Goal: Navigation & Orientation: Understand site structure

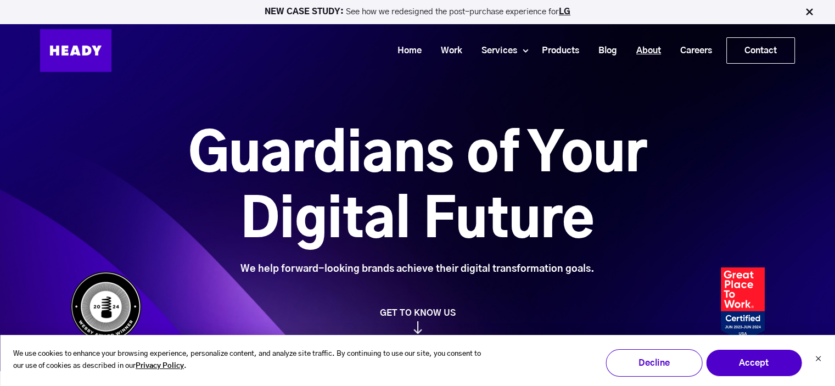
click at [647, 52] on link "About" at bounding box center [645, 51] width 44 height 20
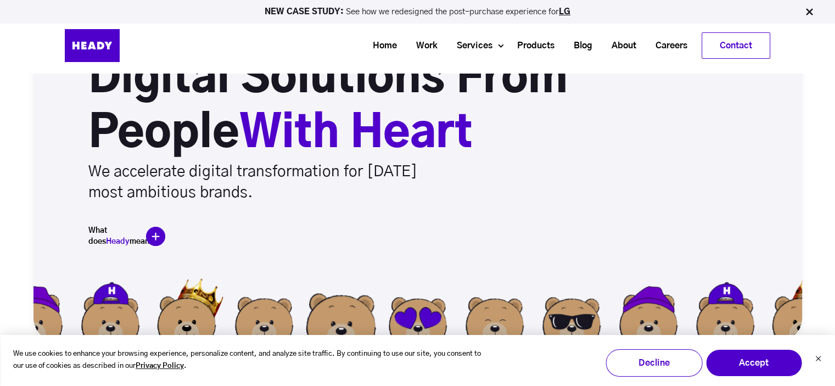
scroll to position [55, 0]
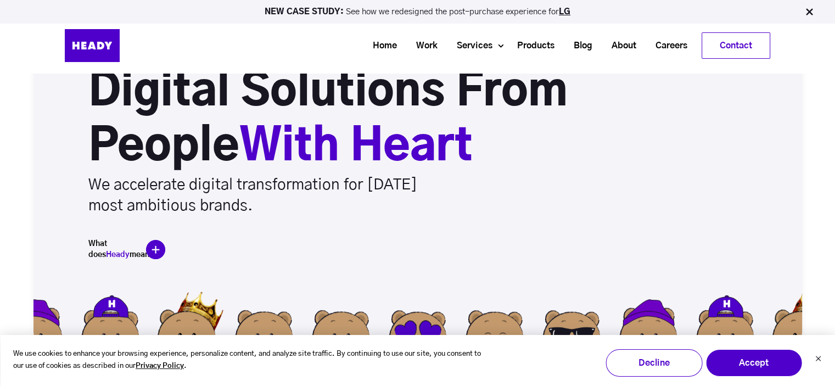
click at [157, 249] on img at bounding box center [155, 249] width 19 height 19
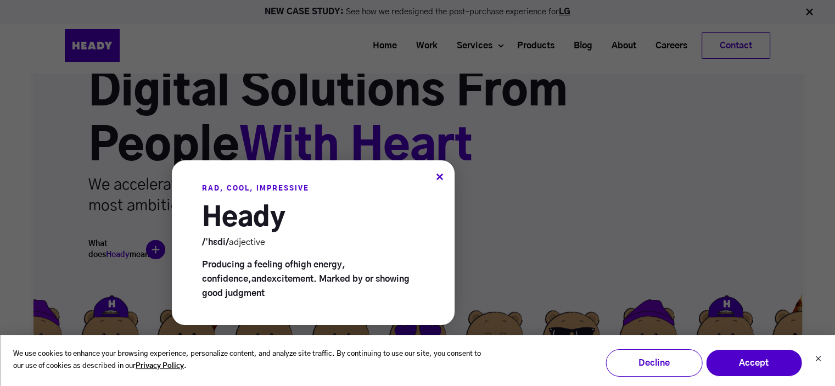
click at [439, 177] on div "×" at bounding box center [440, 178] width 8 height 12
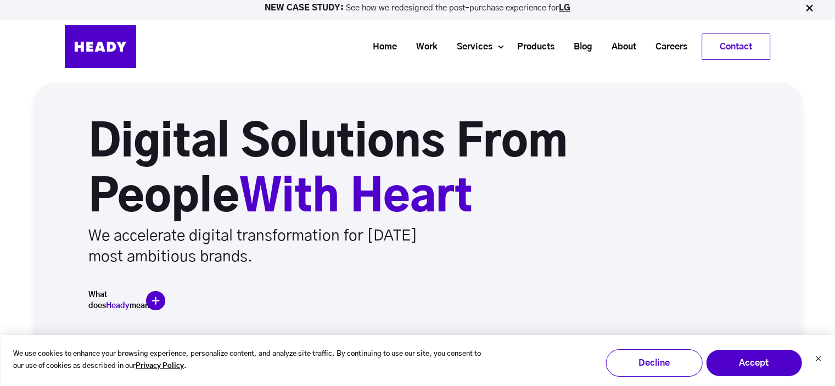
scroll to position [0, 0]
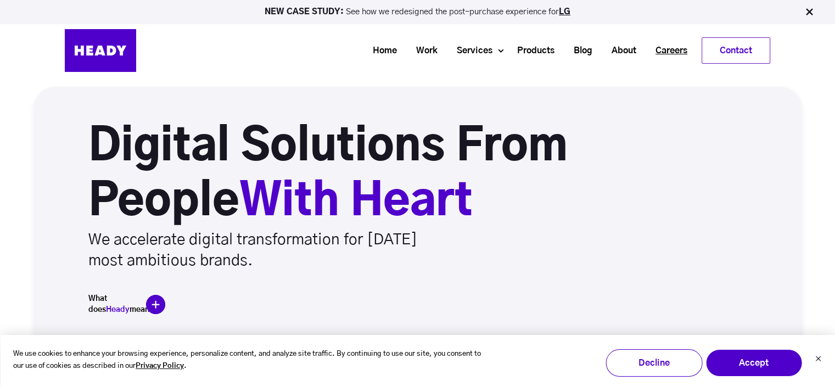
click at [673, 60] on link "Careers" at bounding box center [667, 51] width 51 height 20
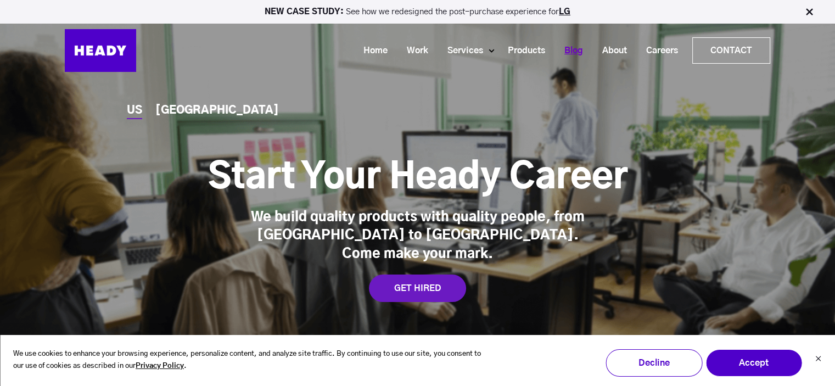
click at [569, 47] on link "Blog" at bounding box center [570, 51] width 38 height 20
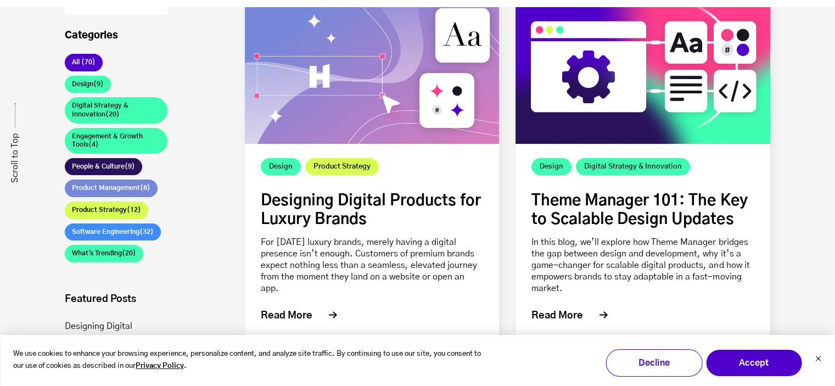
scroll to position [275, 0]
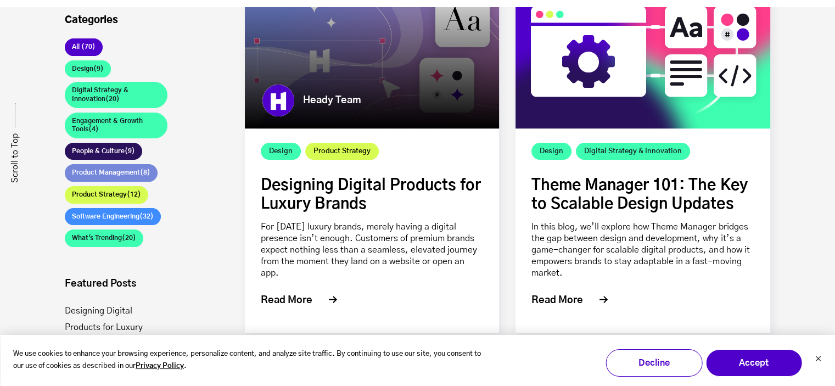
click at [360, 188] on link "Designing Digital Products for Luxury Brands" at bounding box center [371, 195] width 220 height 34
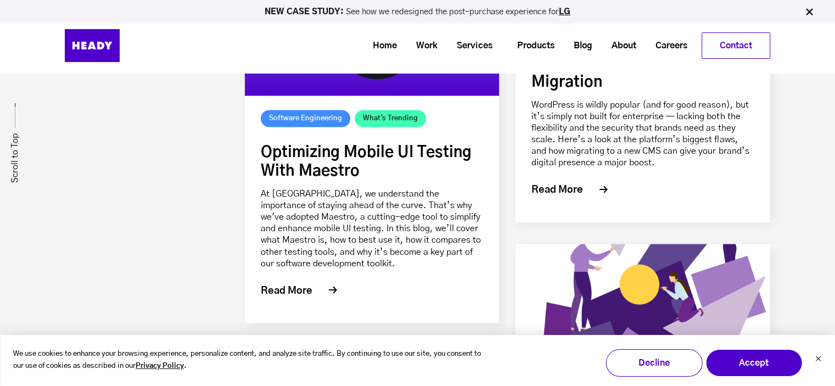
scroll to position [1812, 0]
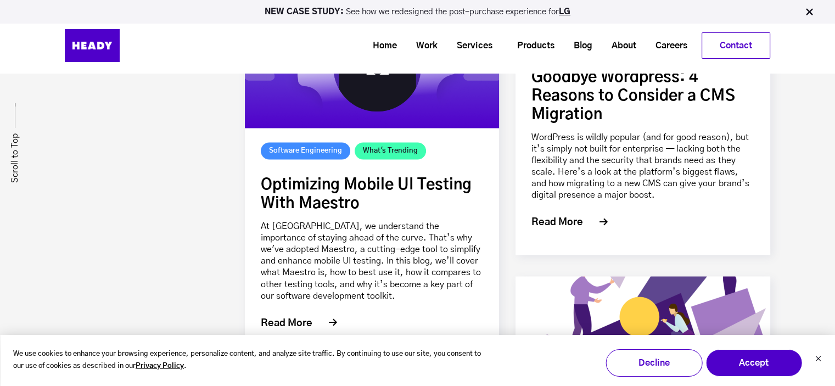
click at [596, 95] on link "Goodbye Wordpress: 4 Reasons to Consider a CMS Migration" at bounding box center [633, 96] width 203 height 53
click at [527, 52] on link "Products" at bounding box center [532, 46] width 57 height 20
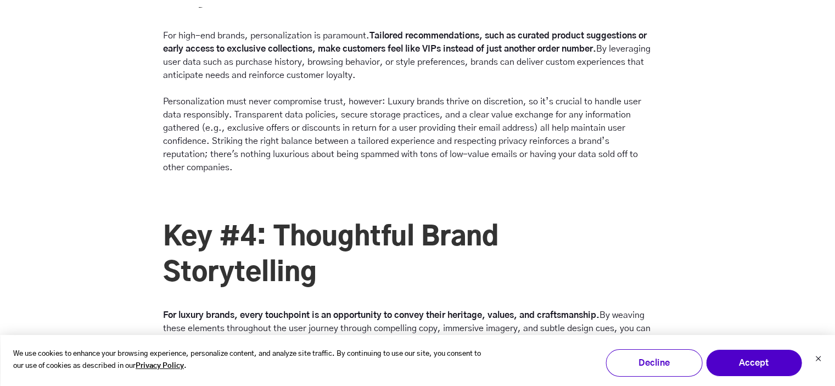
scroll to position [1867, 0]
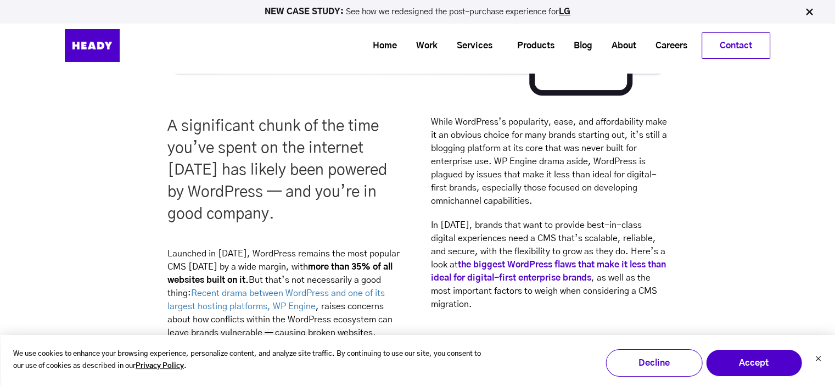
scroll to position [329, 0]
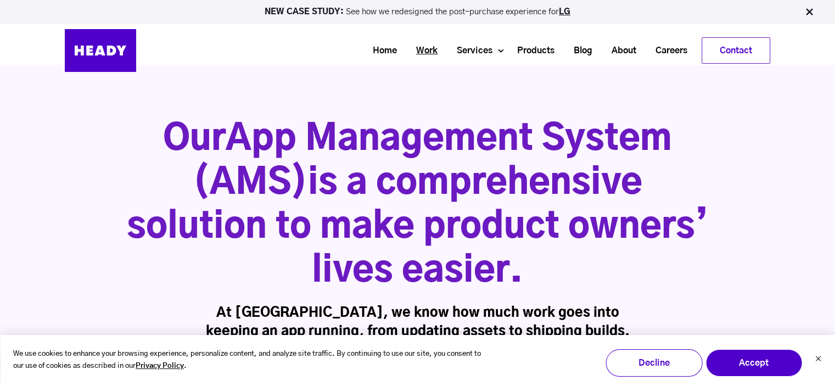
click at [426, 46] on link "Work" at bounding box center [423, 51] width 41 height 20
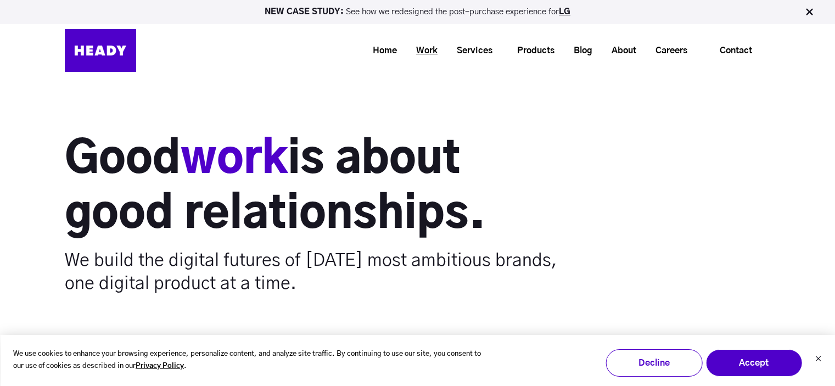
click at [424, 51] on link "Work" at bounding box center [423, 51] width 41 height 20
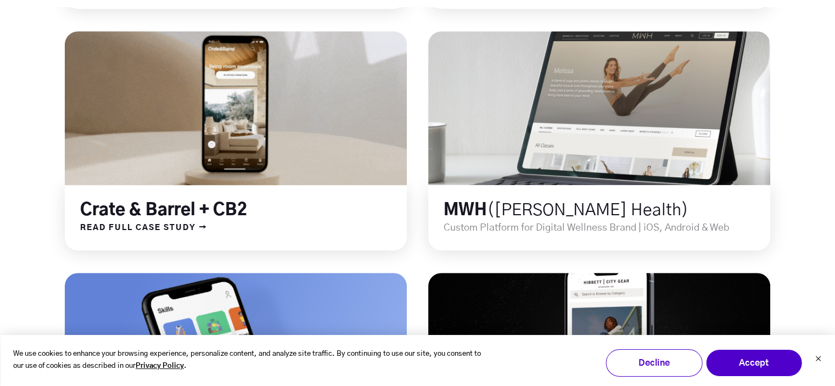
scroll to position [604, 0]
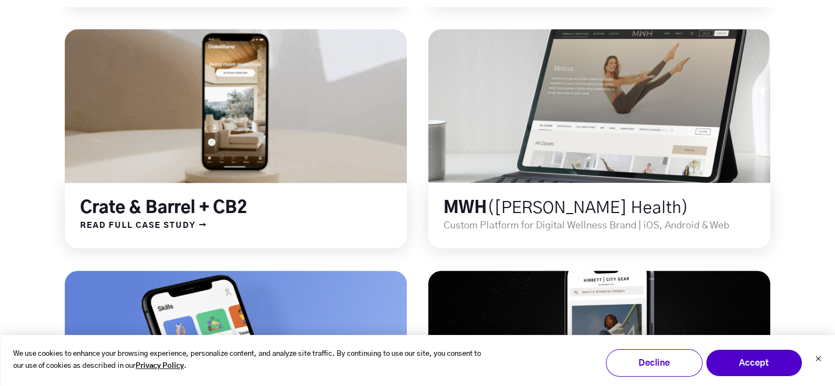
click at [355, 105] on link at bounding box center [236, 106] width 411 height 185
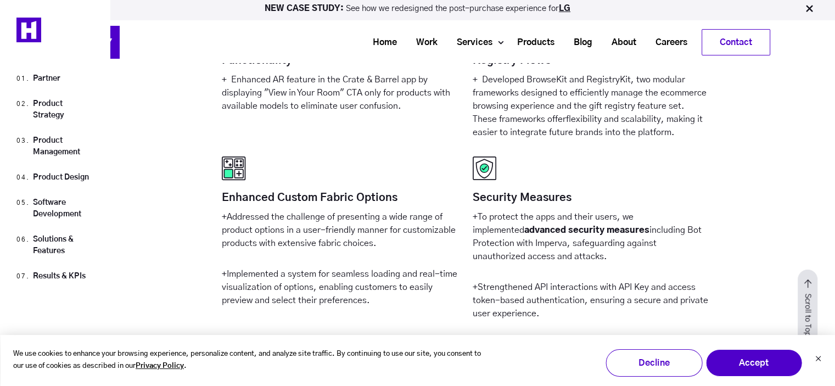
scroll to position [7029, 0]
